Goal: Task Accomplishment & Management: Manage account settings

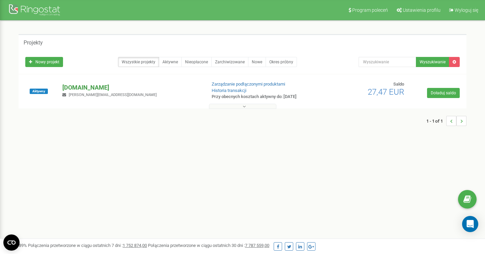
click at [116, 87] on p "[DOMAIN_NAME]" at bounding box center [131, 87] width 138 height 9
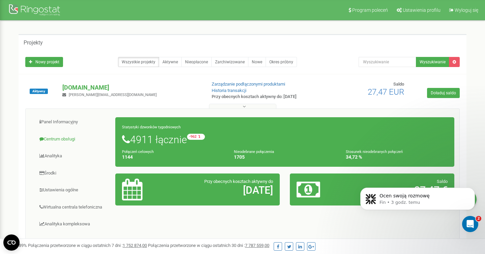
click at [60, 140] on link "Centrum obsługi" at bounding box center [73, 139] width 85 height 17
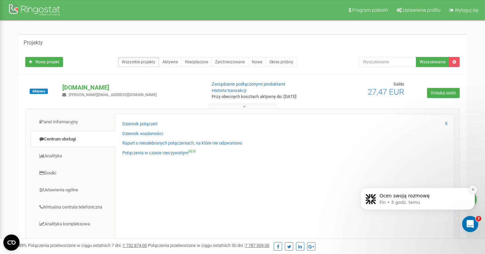
click at [473, 191] on icon "Dismiss notification" at bounding box center [473, 190] width 4 height 4
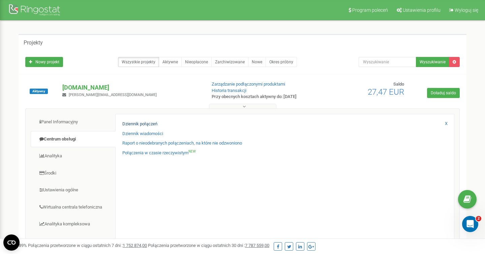
click at [150, 123] on link "Dziennik połączeń" at bounding box center [139, 124] width 35 height 6
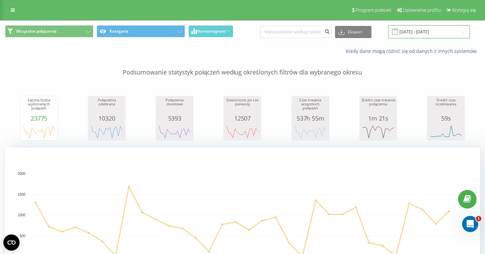
click at [438, 34] on input "21.07.2025 - 21.08.2025" at bounding box center [429, 31] width 82 height 13
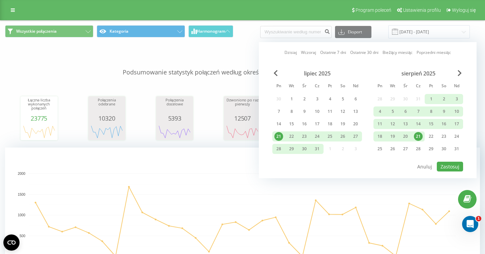
click at [419, 135] on div "21" at bounding box center [418, 136] width 9 height 9
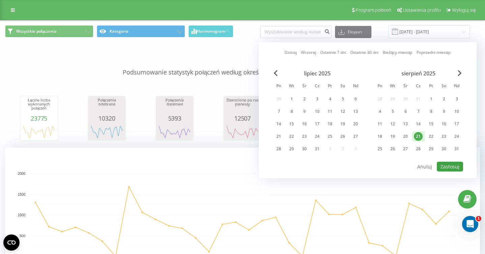
click at [447, 165] on button "Zastosuj" at bounding box center [450, 167] width 26 height 10
type input "21.08.2025 - 21.08.2025"
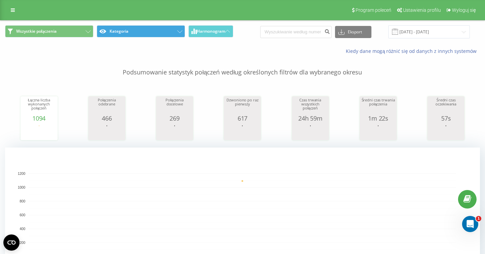
click at [154, 34] on button "Kategoria" at bounding box center [141, 31] width 88 height 12
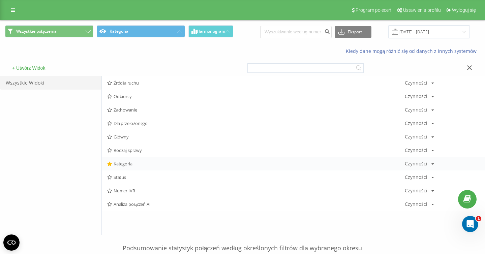
click at [420, 163] on div "Czynności" at bounding box center [416, 163] width 23 height 5
click at [426, 172] on span "Edytuj" at bounding box center [428, 173] width 11 height 6
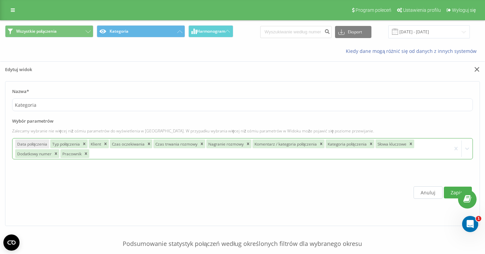
click at [282, 152] on div at bounding box center [269, 154] width 358 height 8
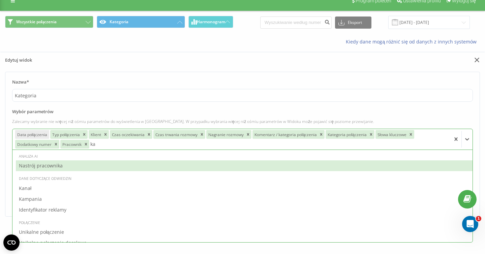
type input "kam"
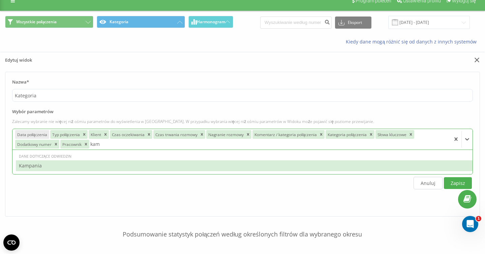
click at [74, 168] on div "Kampania" at bounding box center [244, 165] width 457 height 11
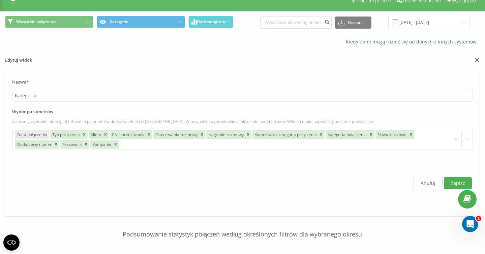
click at [396, 114] on label "Wybór parametrów" at bounding box center [242, 114] width 461 height 10
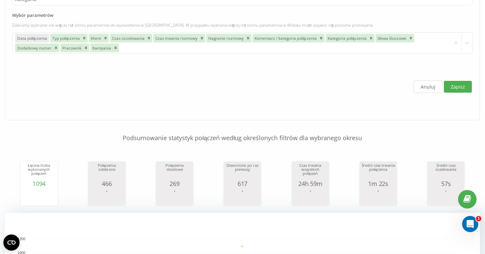
click at [458, 87] on button "Zapisz" at bounding box center [458, 87] width 28 height 12
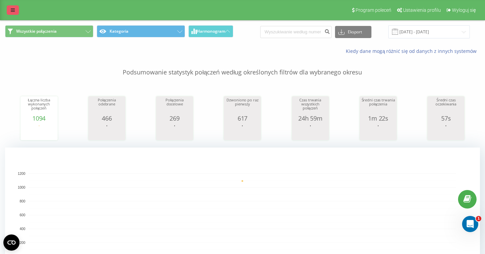
click at [7, 11] on link at bounding box center [13, 9] width 12 height 9
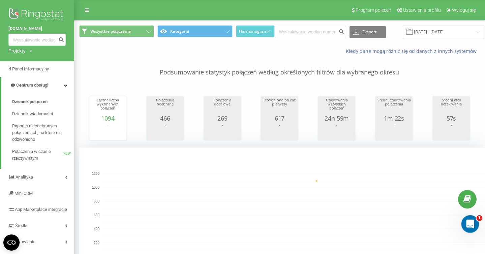
click at [473, 223] on icon "Otwórz komunikator Intercom" at bounding box center [469, 223] width 11 height 11
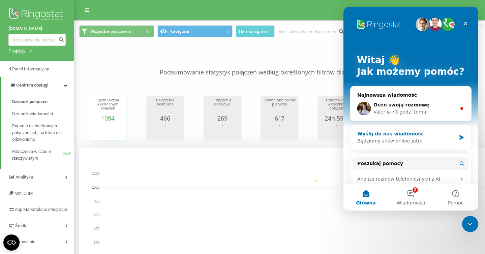
click at [411, 136] on div "Wyślij do nas wiadomość" at bounding box center [406, 133] width 99 height 7
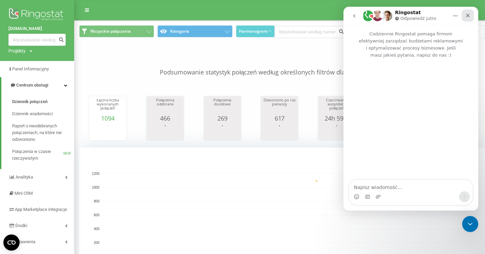
click at [470, 13] on icon "Zamknij" at bounding box center [467, 15] width 5 height 5
